Goal: Use online tool/utility

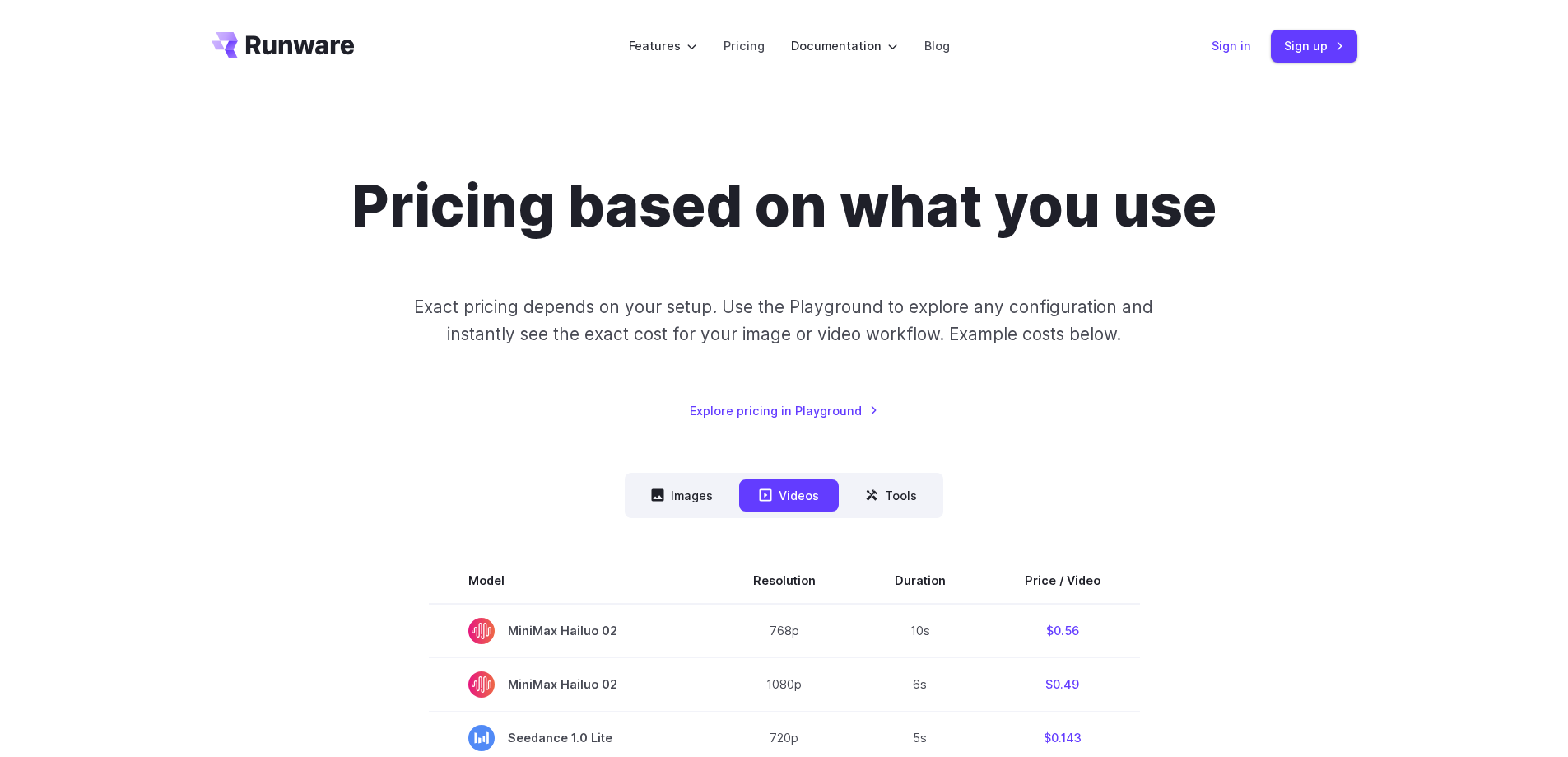
click at [1225, 50] on link "Sign in" at bounding box center [1231, 45] width 40 height 19
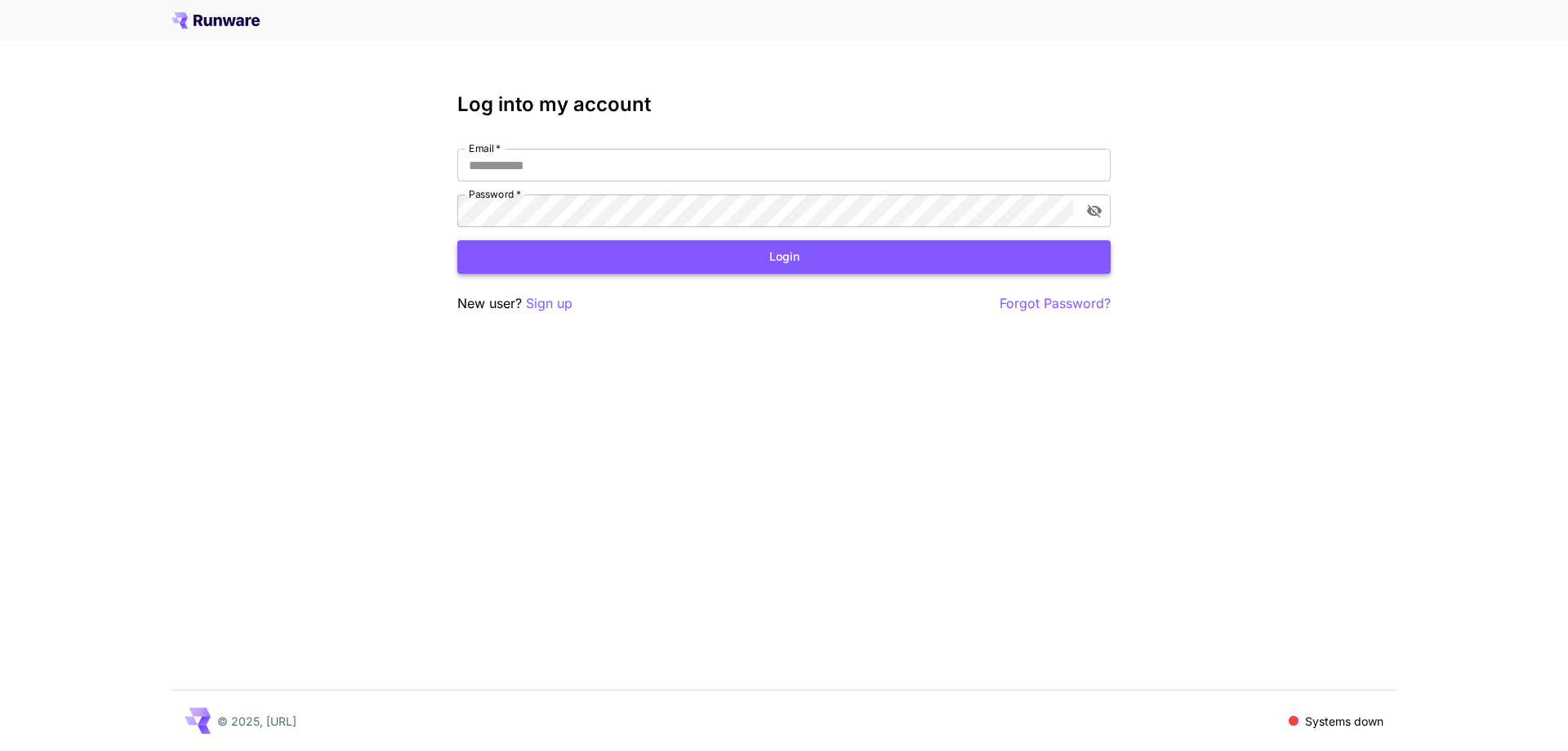
click at [677, 260] on button "Login" at bounding box center [784, 256] width 653 height 33
click at [222, 21] on icon at bounding box center [215, 20] width 88 height 17
click at [531, 162] on input "Email   *" at bounding box center [784, 164] width 653 height 32
type input "**********"
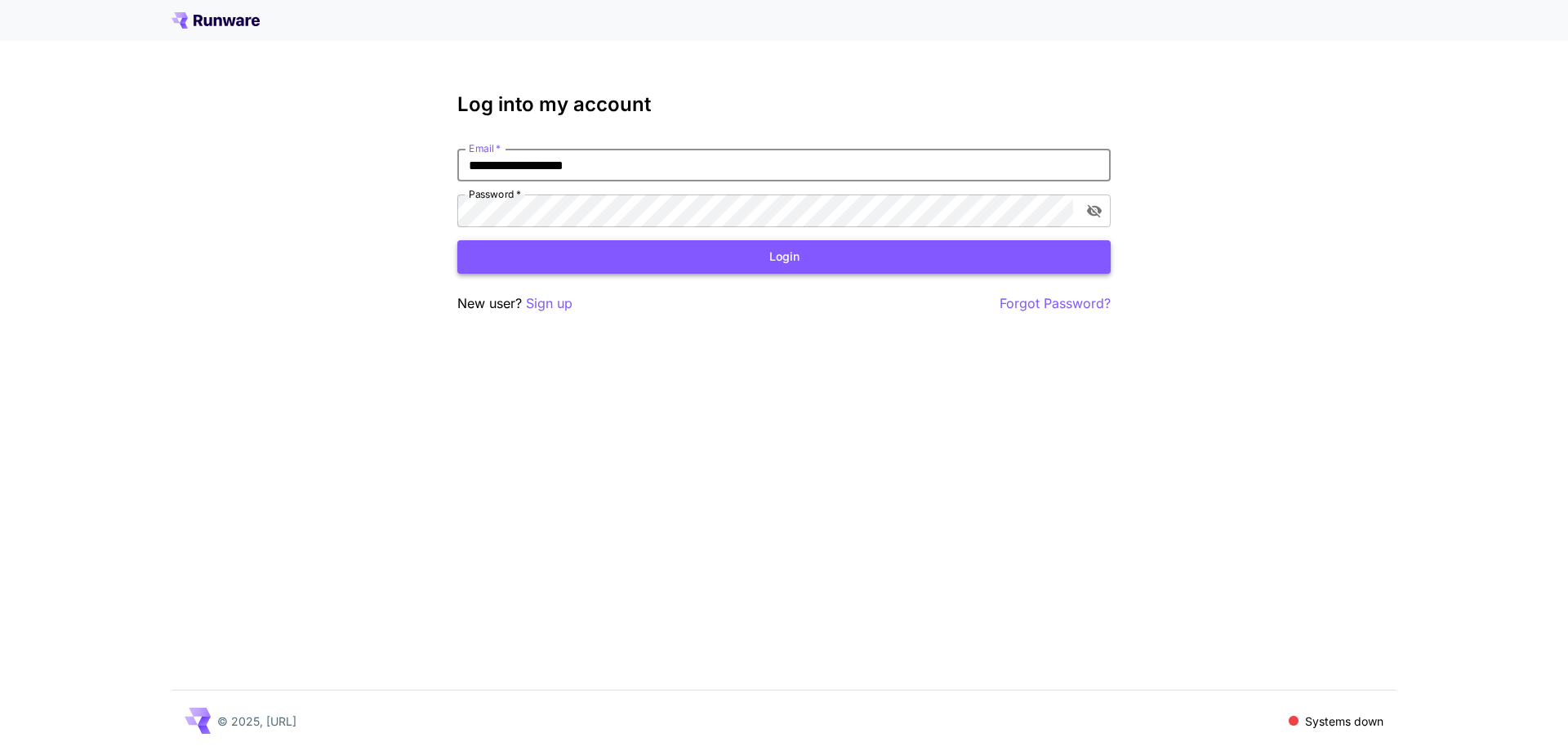
click at [792, 259] on button "Login" at bounding box center [784, 256] width 653 height 33
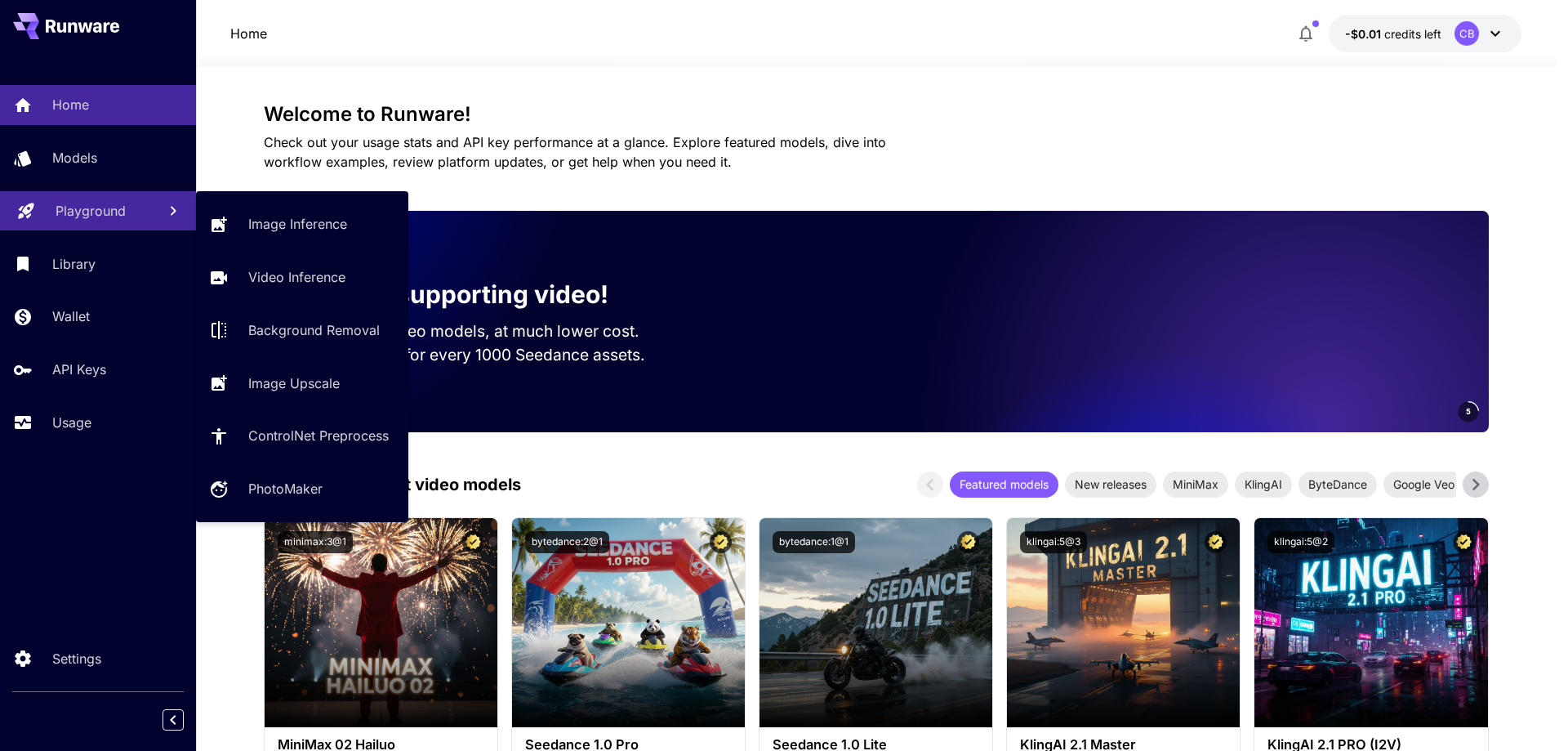
click at [88, 215] on p "Playground" at bounding box center [90, 211] width 70 height 19
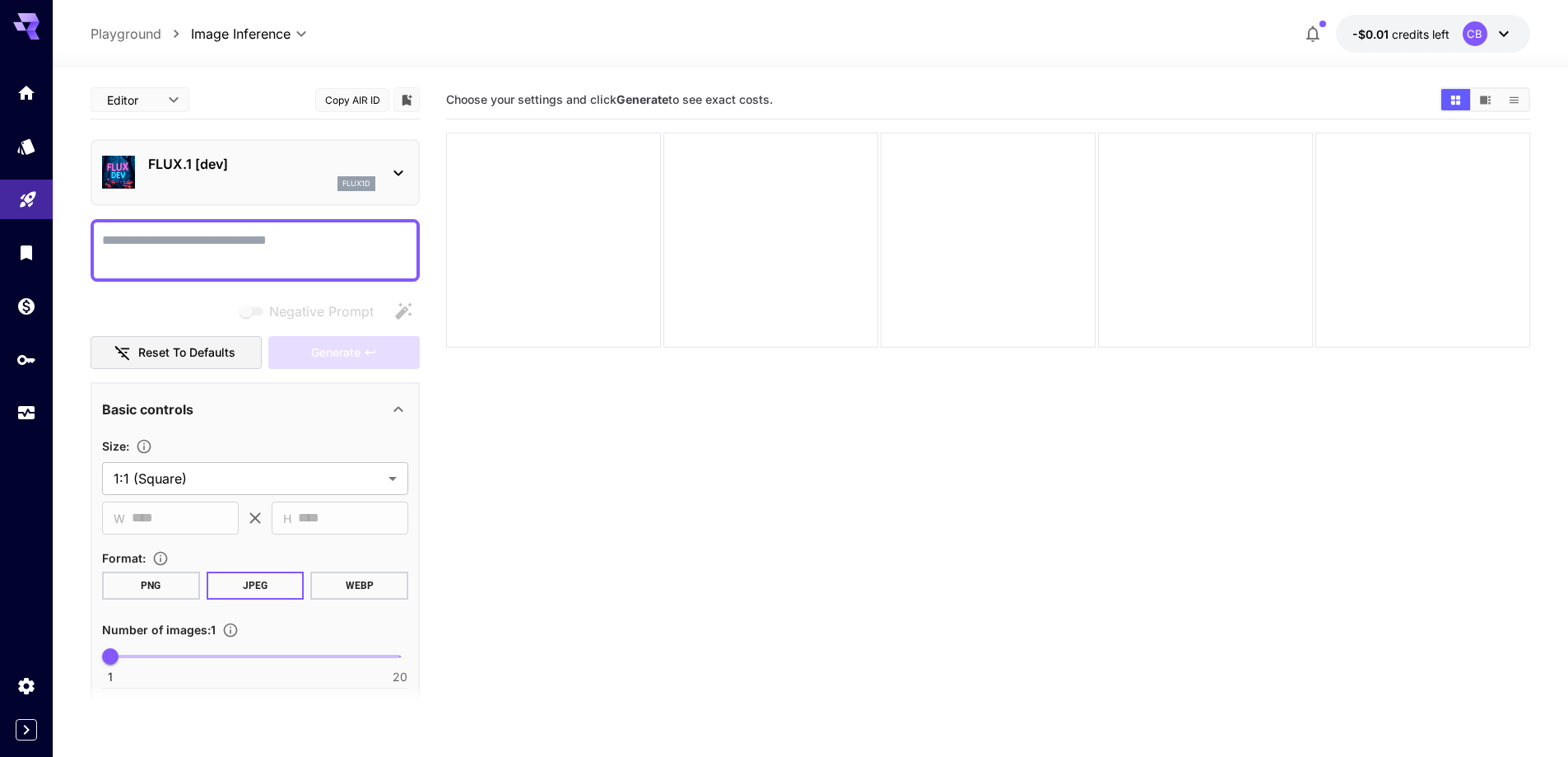
click at [397, 172] on icon at bounding box center [398, 173] width 19 height 19
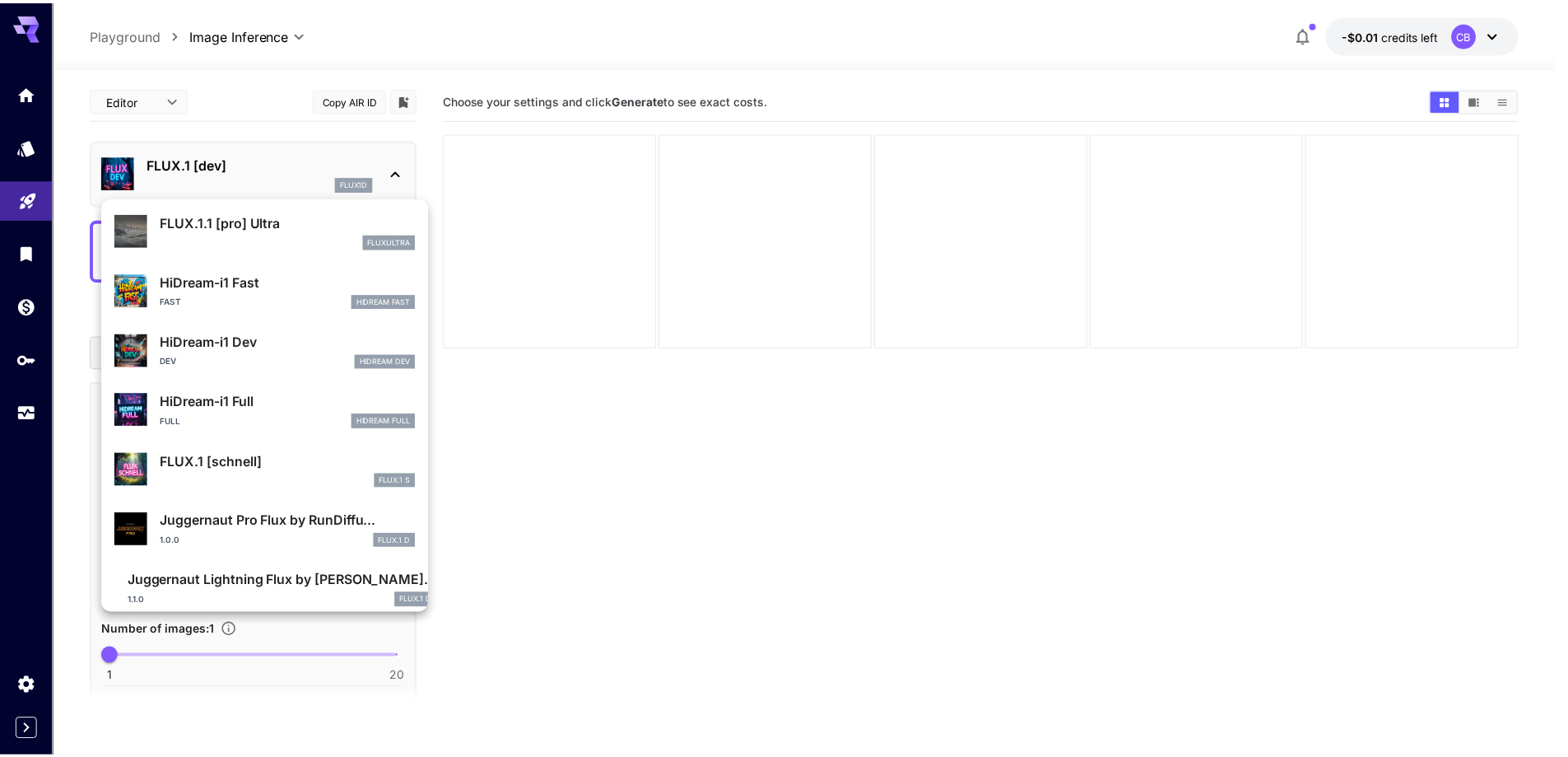
scroll to position [1272, 0]
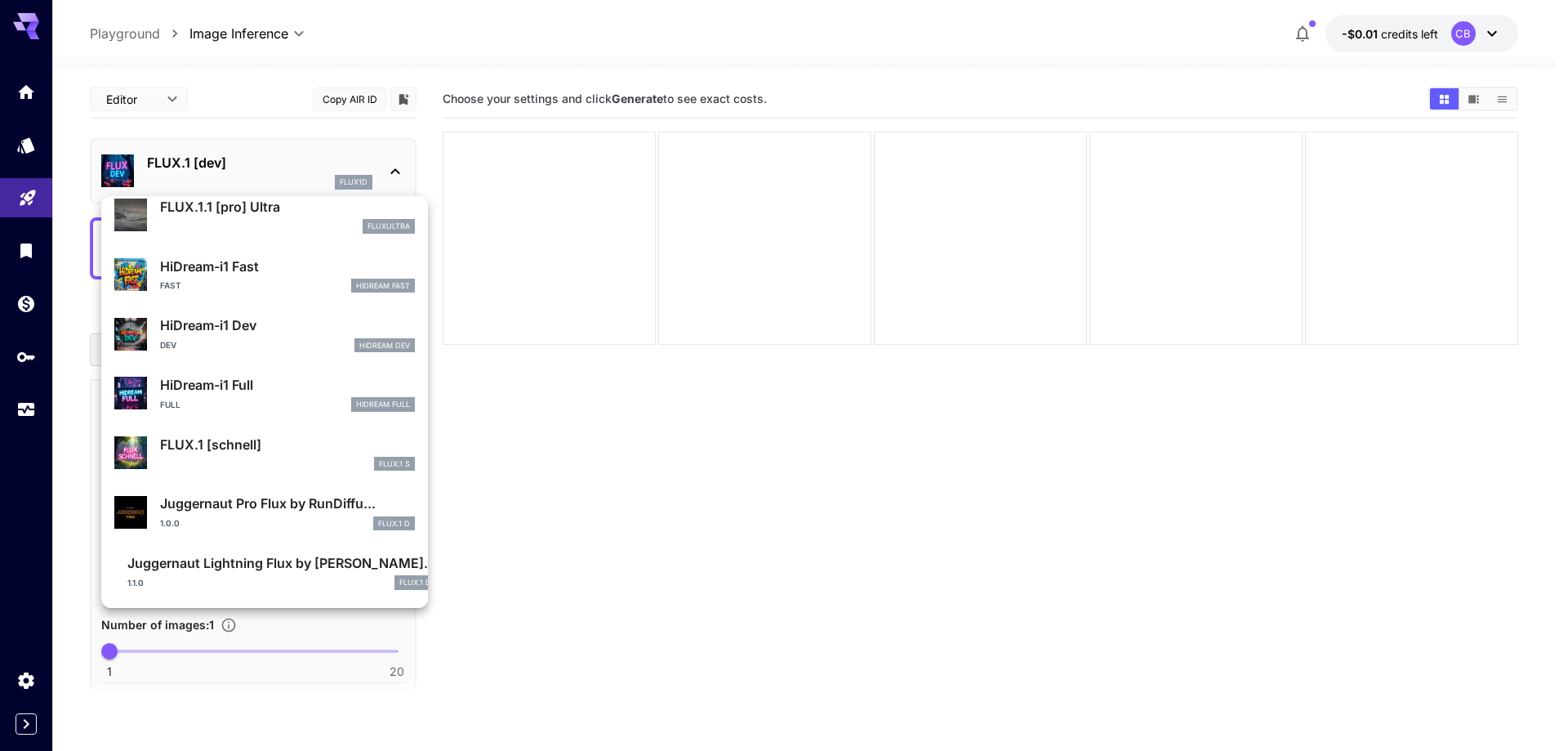
click at [772, 487] on div at bounding box center [784, 375] width 1568 height 751
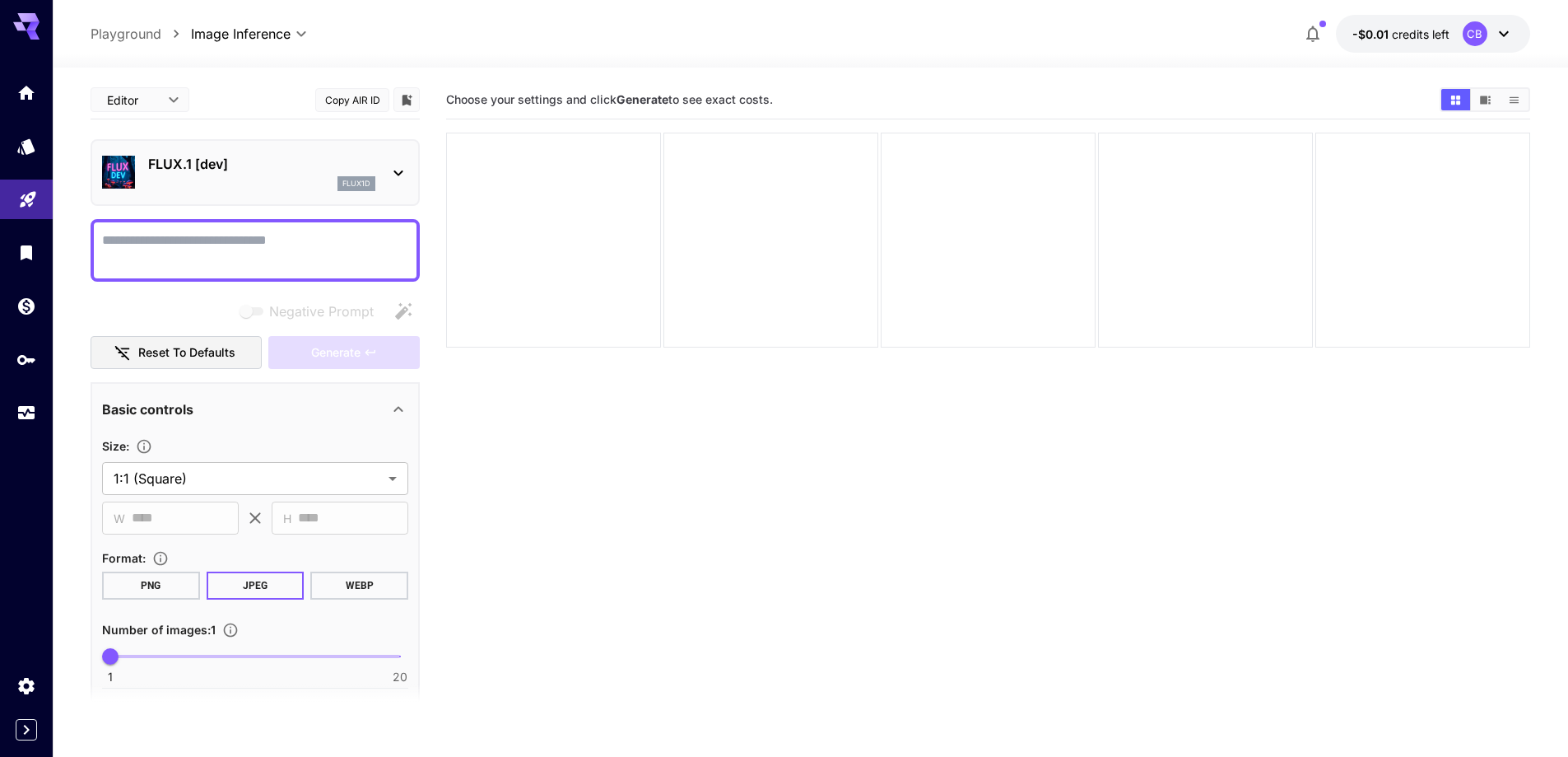
click at [260, 242] on textarea "Negative Prompt" at bounding box center [255, 250] width 306 height 40
paste textarea "**********"
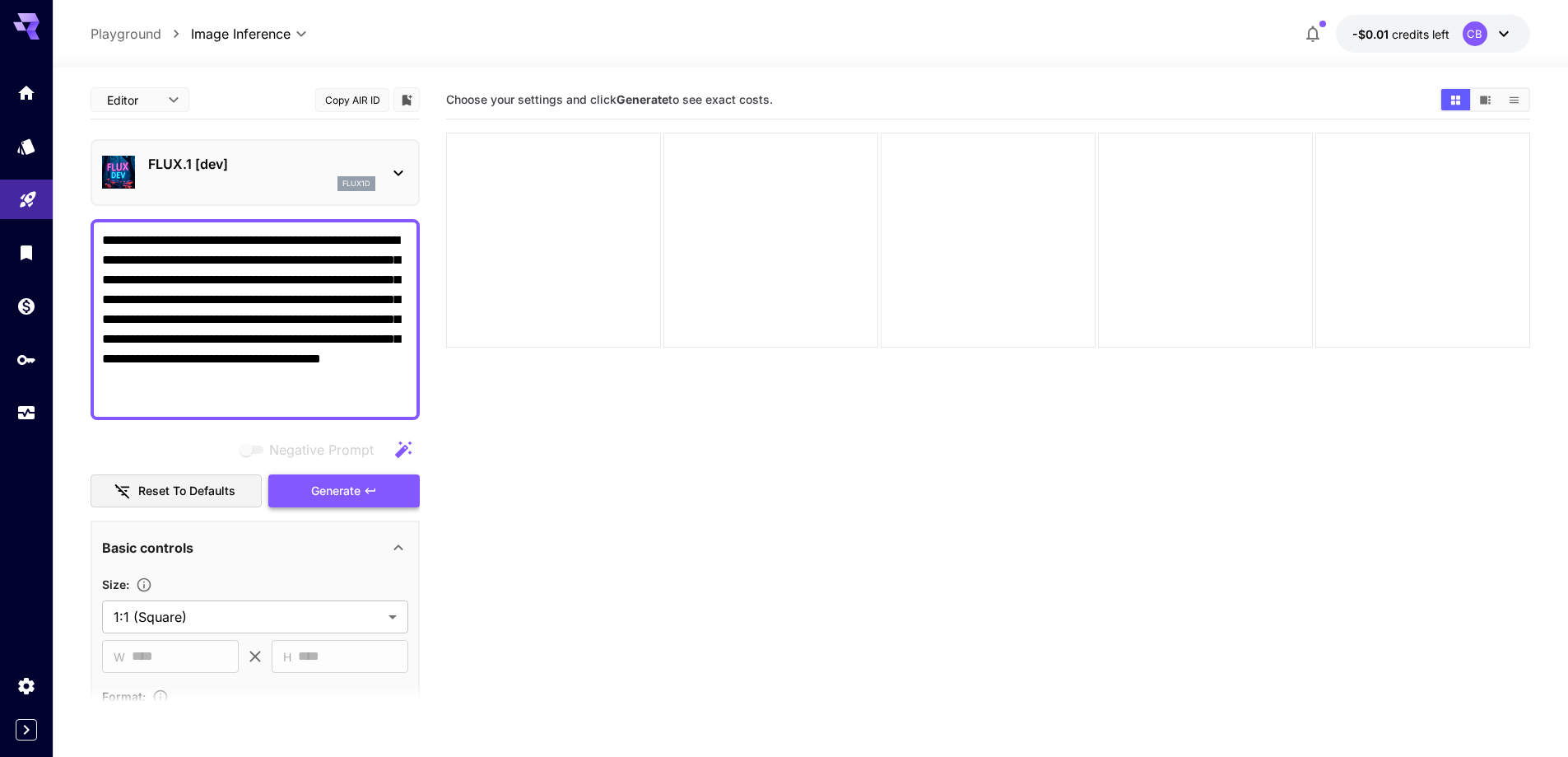
type textarea "**********"
click at [363, 499] on button "Generate" at bounding box center [343, 491] width 151 height 34
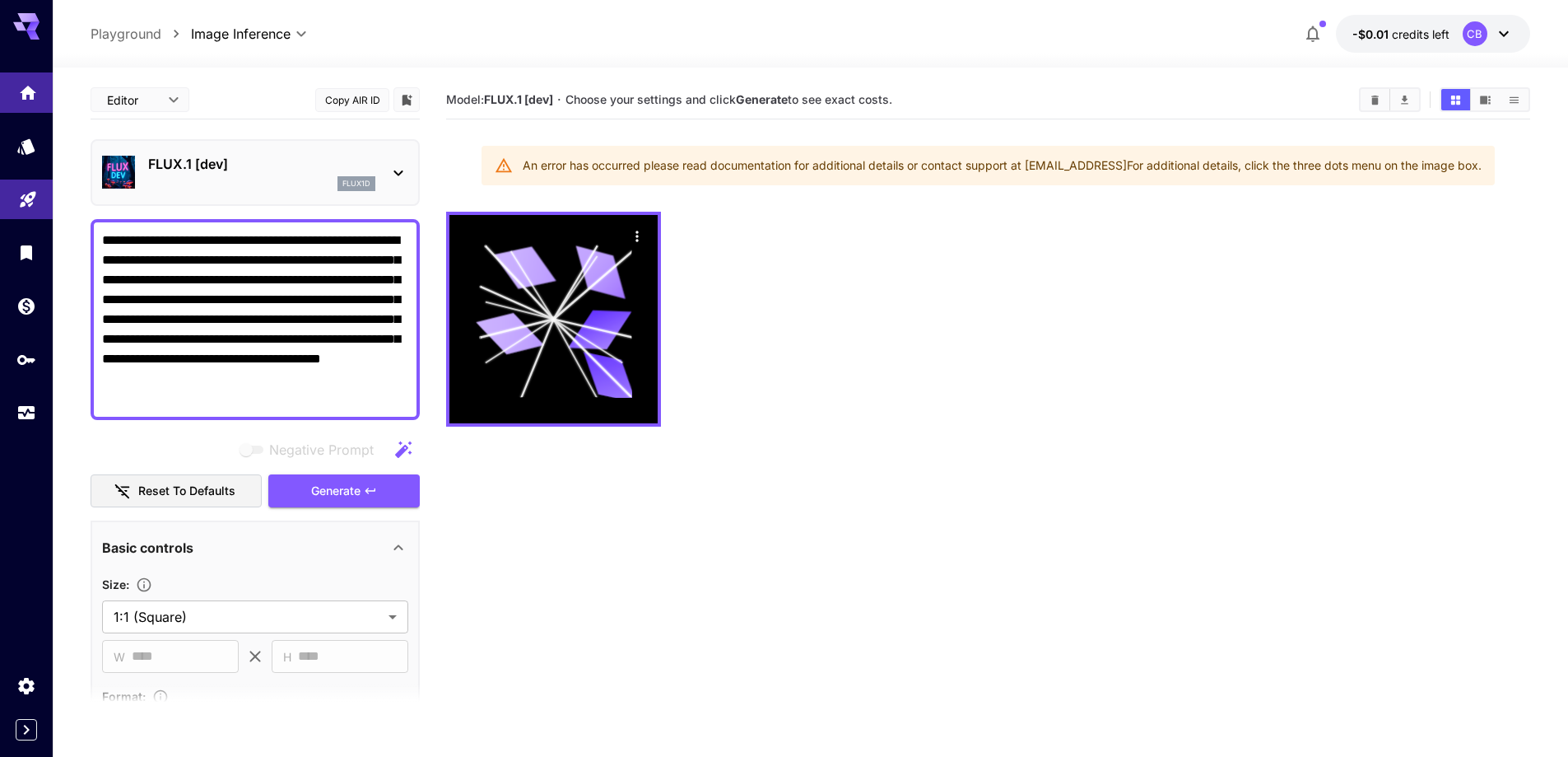
click at [29, 96] on icon "Home" at bounding box center [27, 88] width 19 height 19
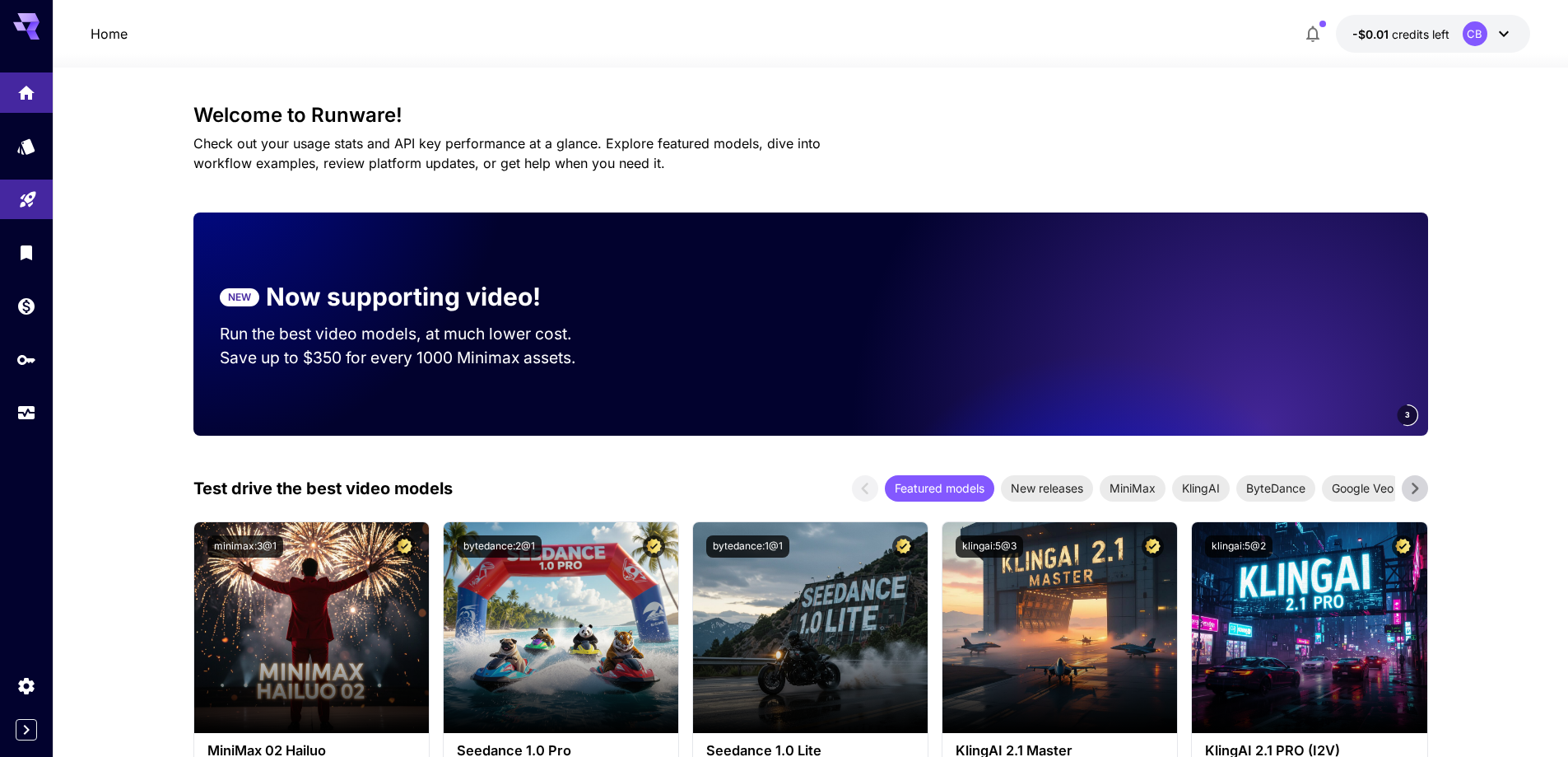
click at [19, 30] on icon at bounding box center [27, 22] width 27 height 18
click at [30, 29] on icon at bounding box center [33, 27] width 13 height 9
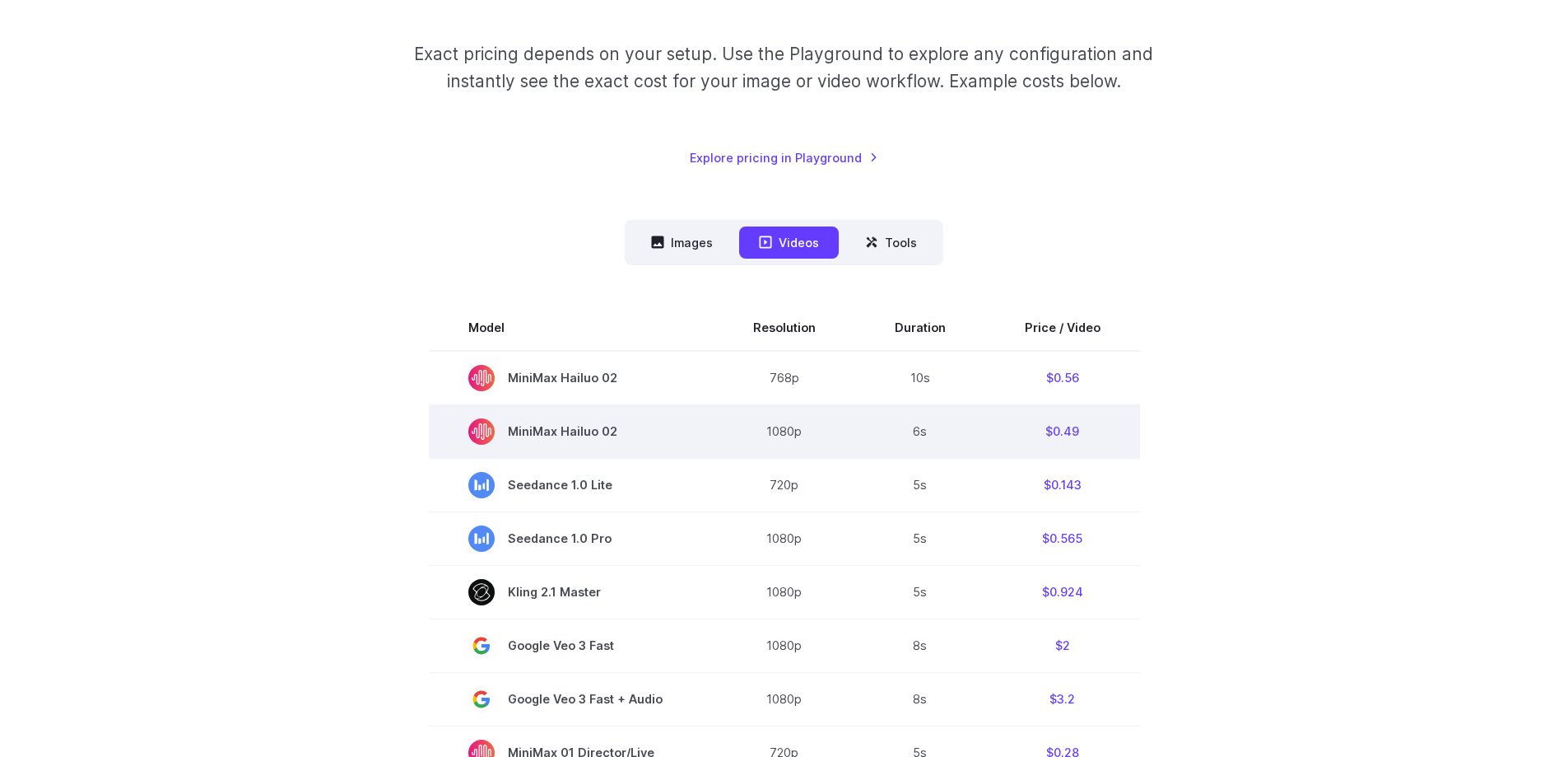
scroll to position [247, 0]
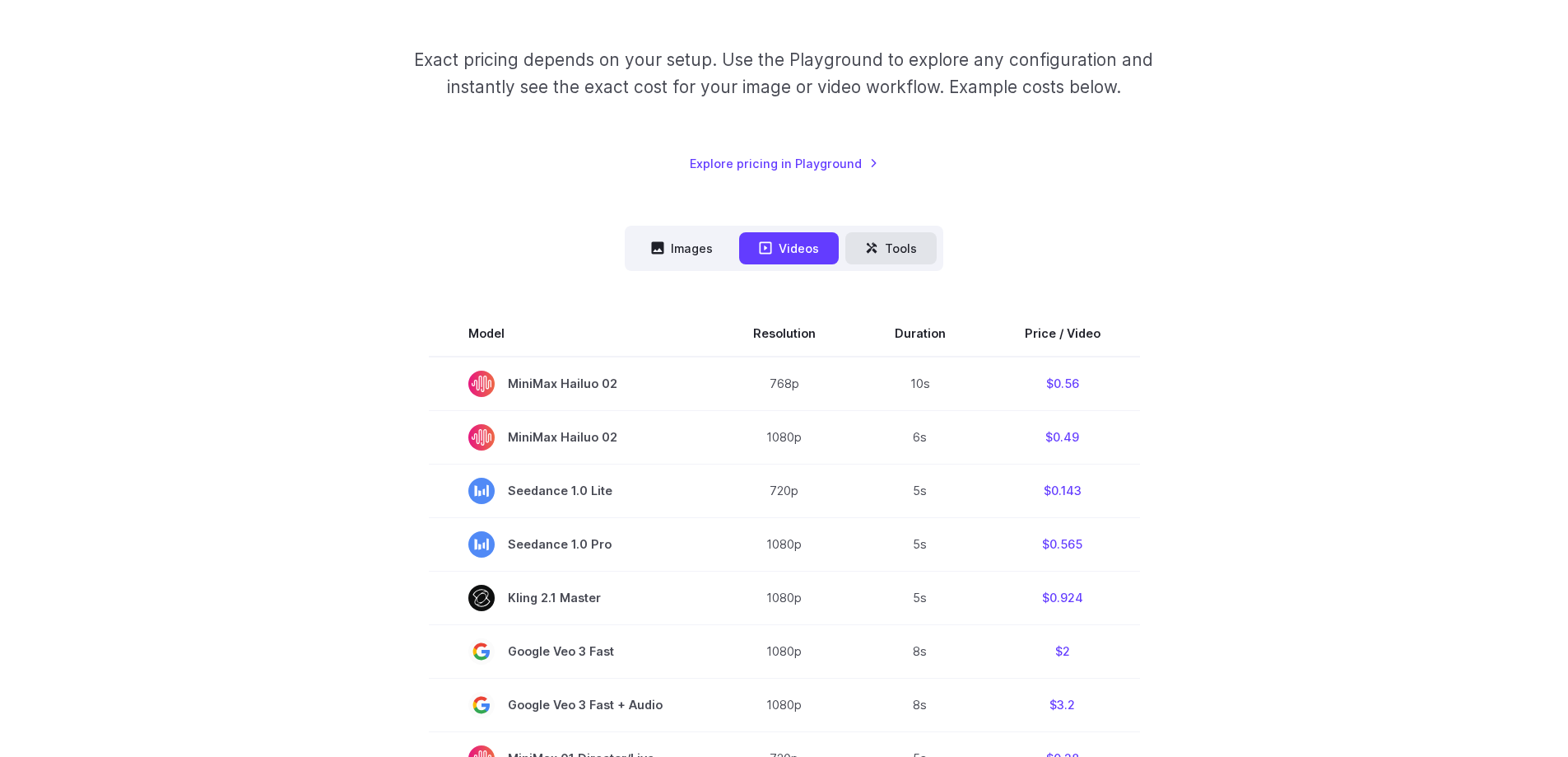
click at [868, 254] on icon at bounding box center [872, 248] width 13 height 13
click at [880, 251] on button "Tools" at bounding box center [890, 248] width 91 height 32
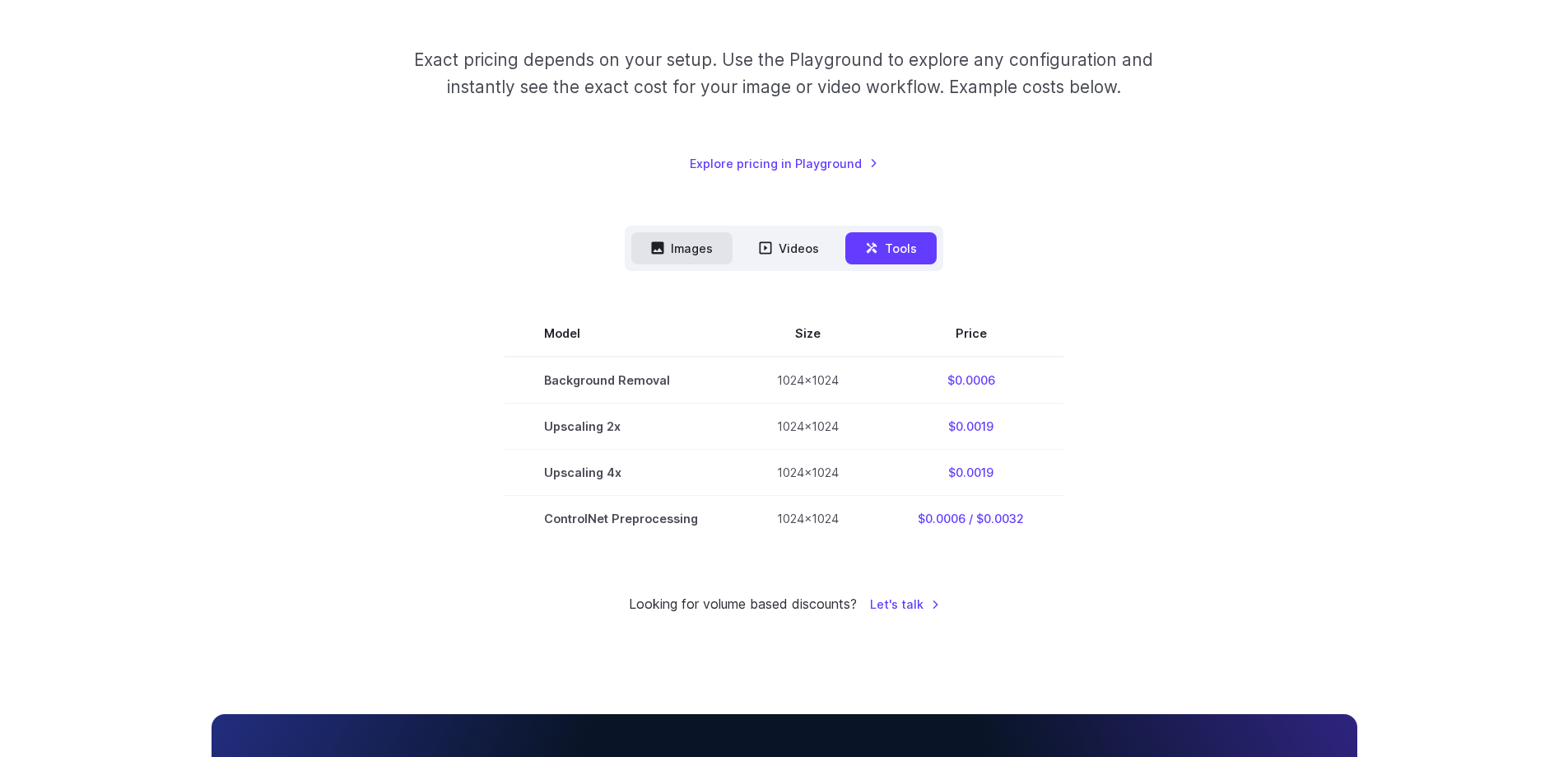
click at [662, 239] on button "Images" at bounding box center [681, 248] width 101 height 32
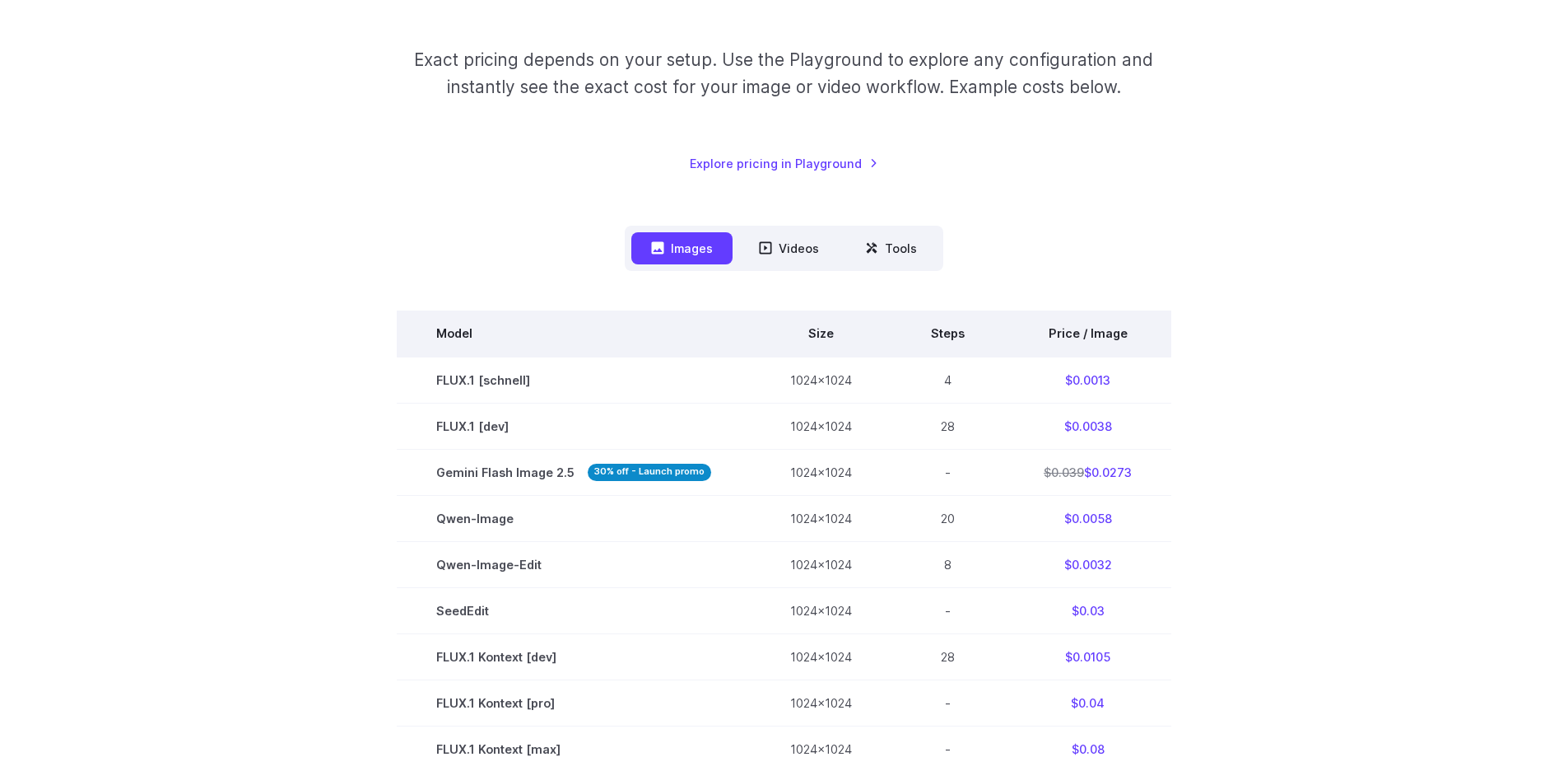
click at [1101, 335] on th "Price / Image" at bounding box center [1088, 334] width 167 height 46
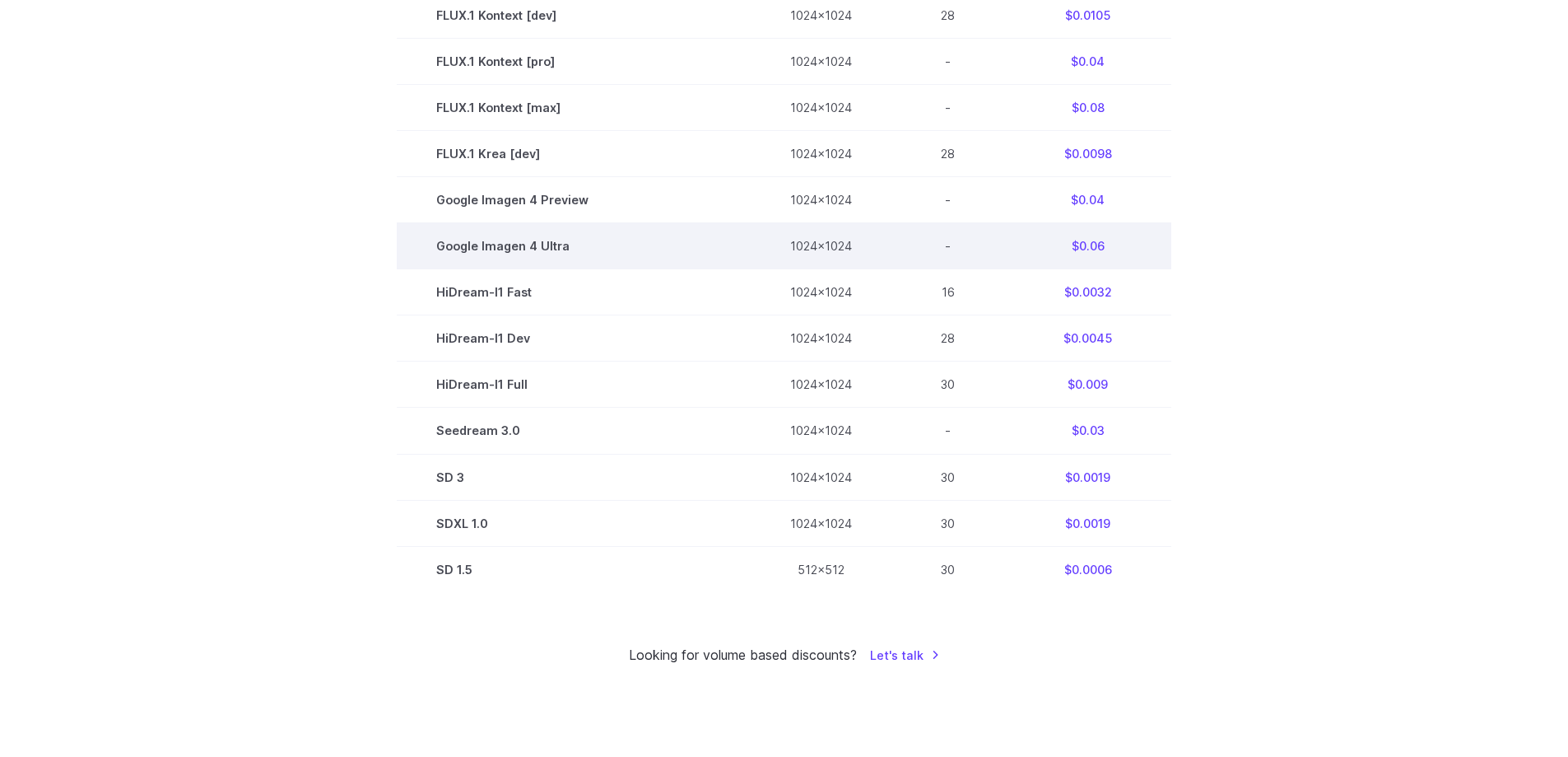
scroll to position [906, 0]
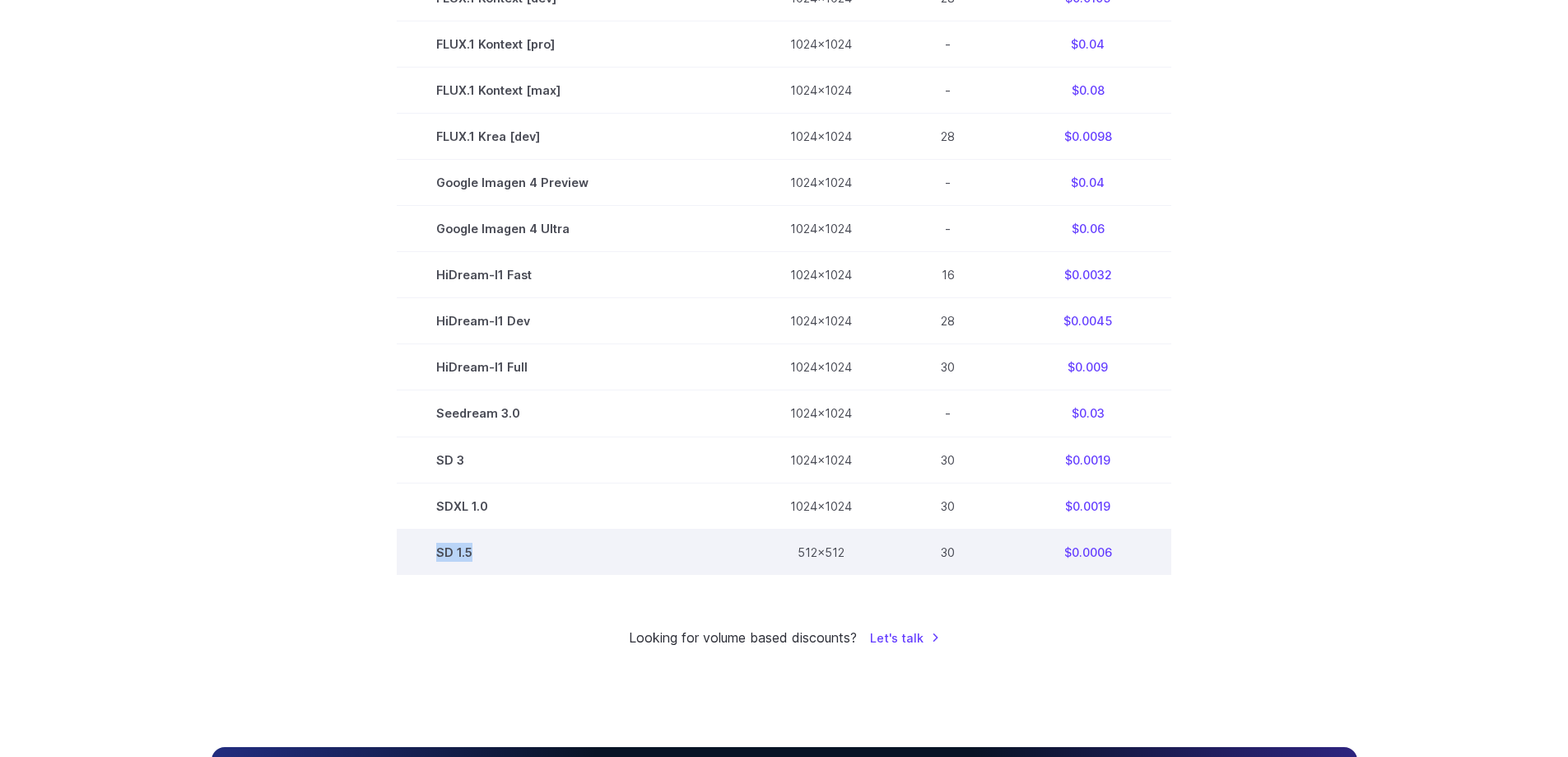
drag, startPoint x: 434, startPoint y: 554, endPoint x: 483, endPoint y: 554, distance: 49.0
click at [483, 554] on td "SD 1.5" at bounding box center [573, 552] width 354 height 46
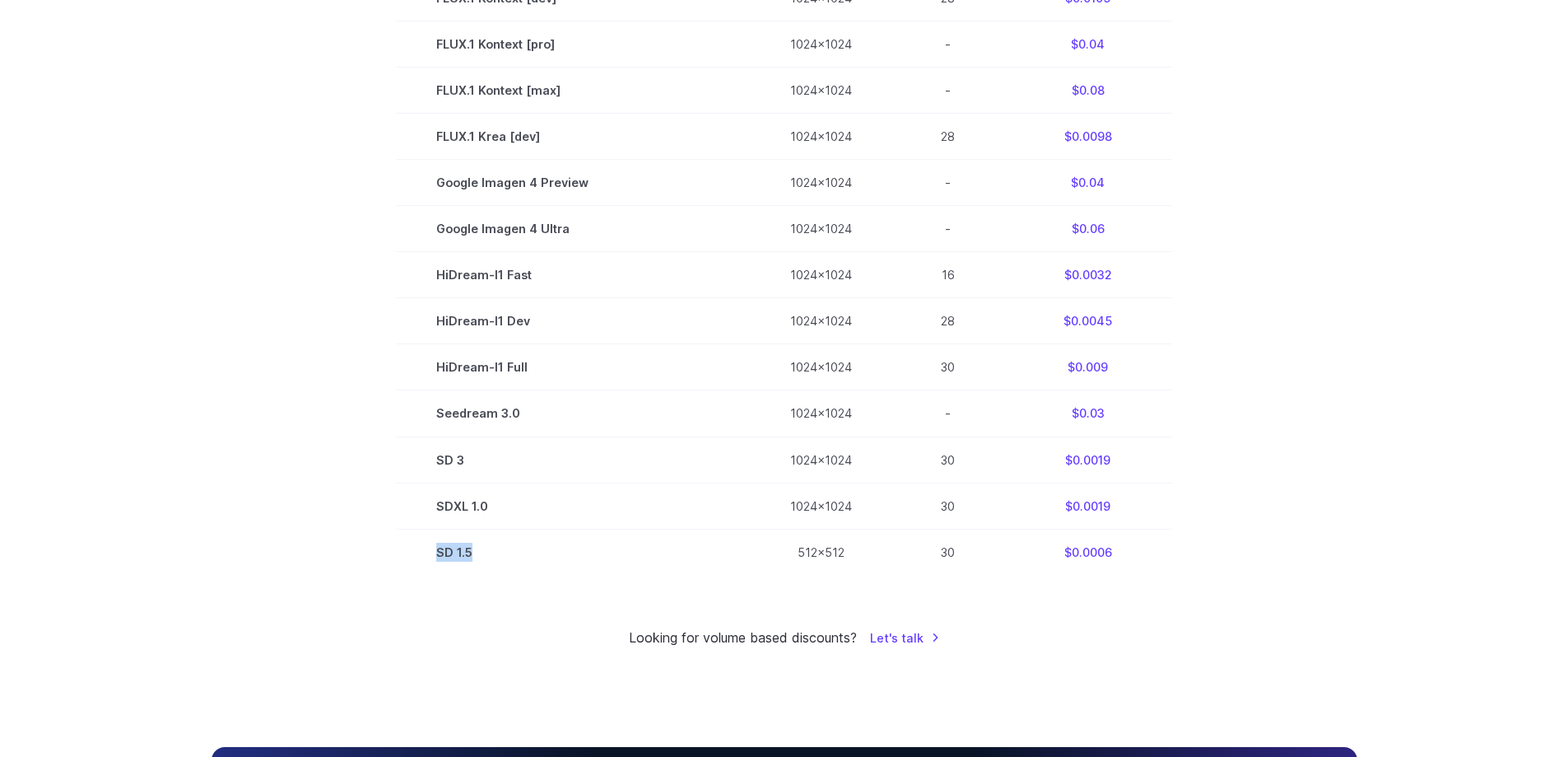
copy td "SD 1.5"
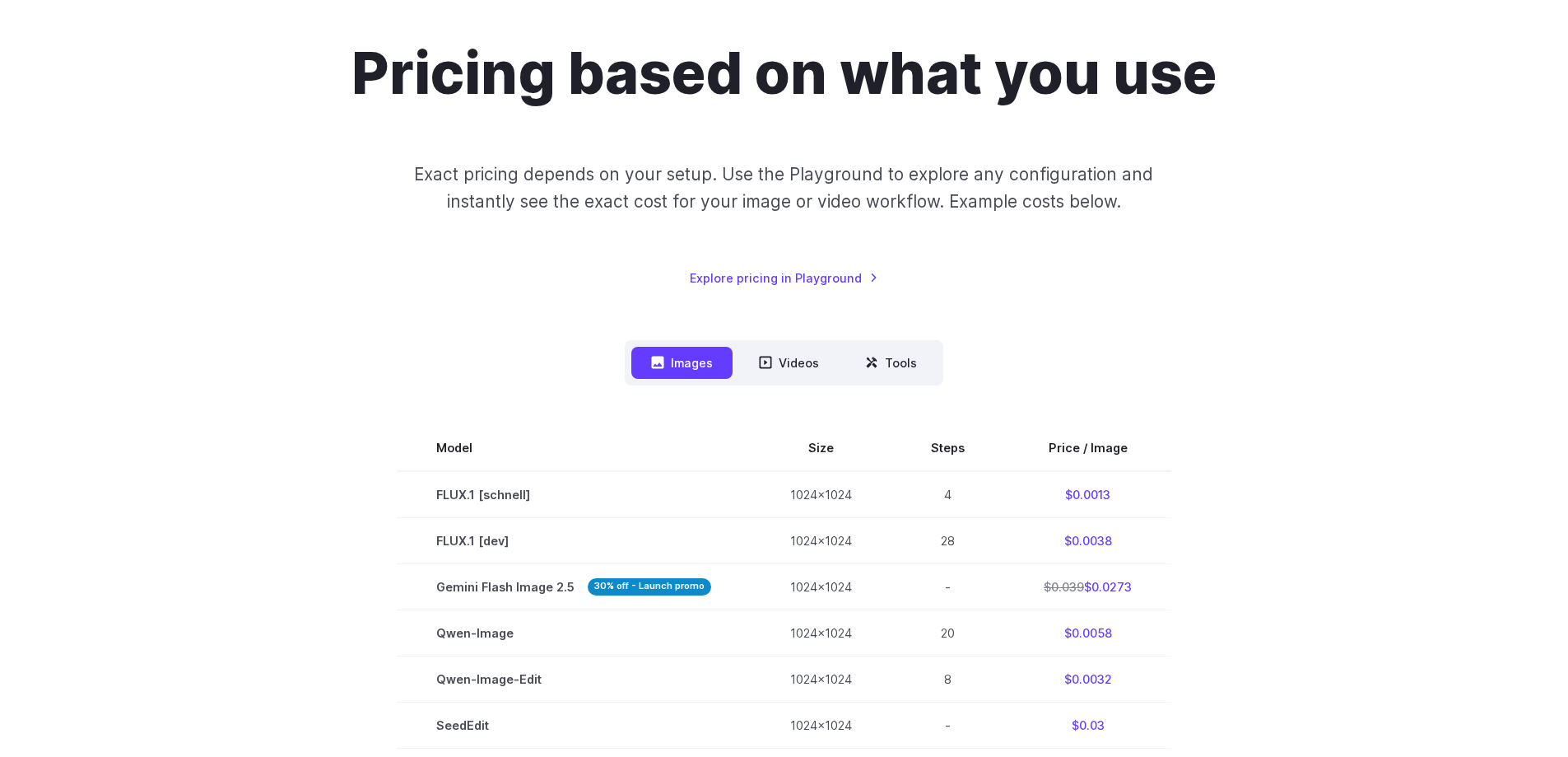
scroll to position [247, 0]
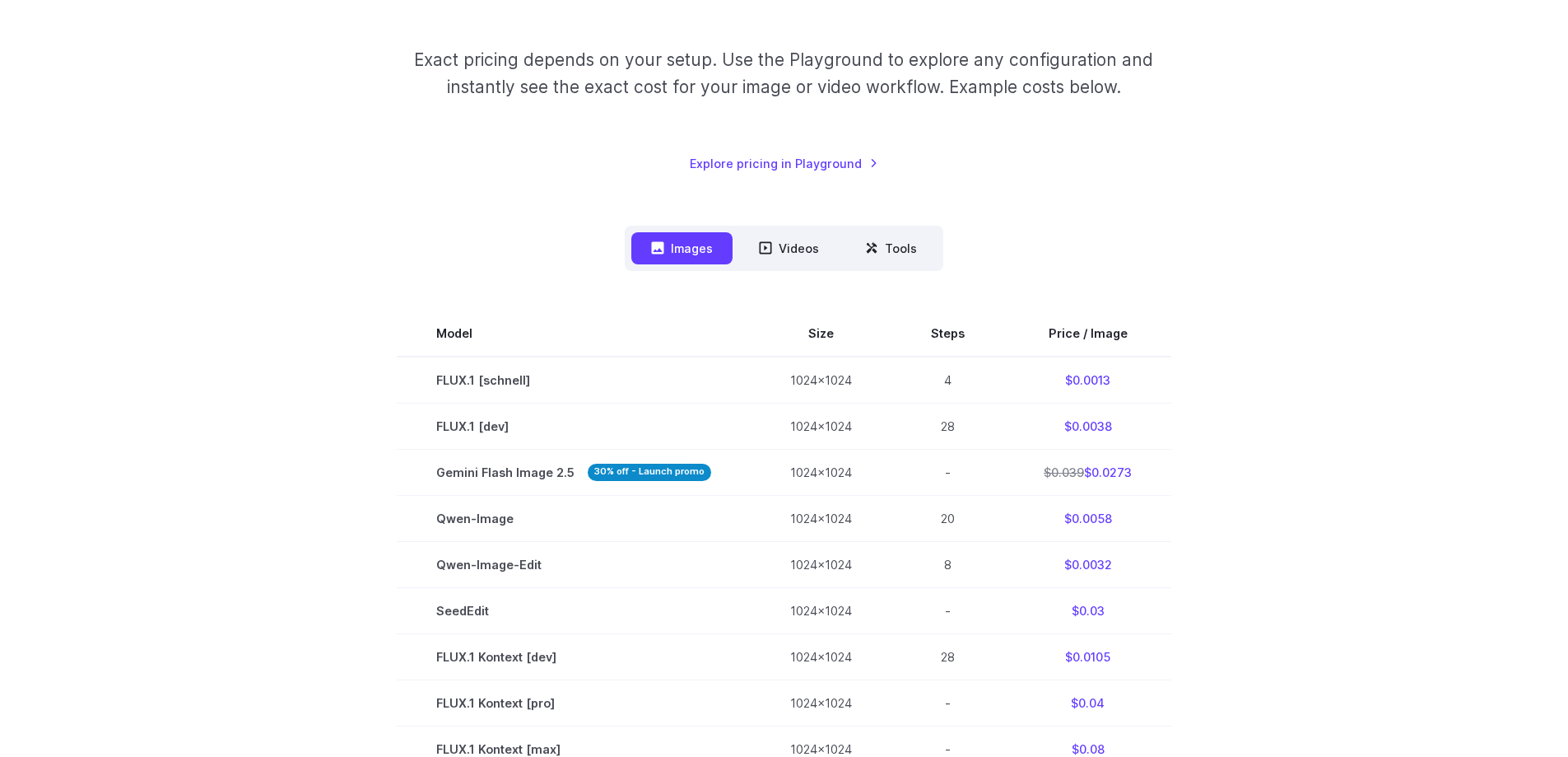
click at [207, 492] on div "Pricing based on what you use Exact pricing depends on your setup. Use the Play…" at bounding box center [784, 615] width 1185 height 1383
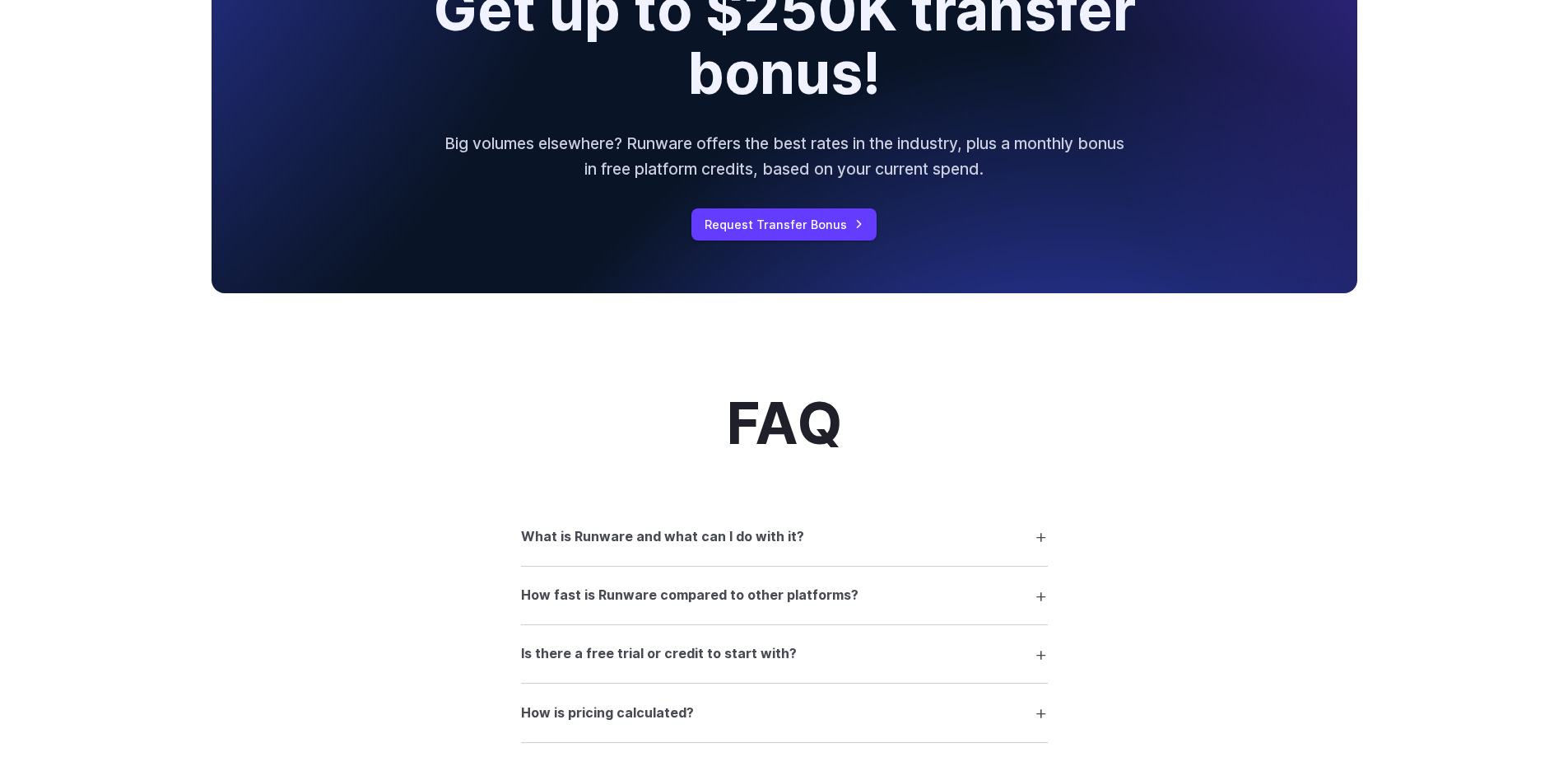
scroll to position [1729, 0]
